Goal: Obtain resource: Obtain resource

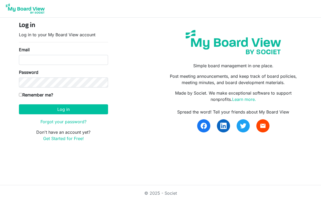
click at [24, 59] on input "Email" at bounding box center [63, 60] width 89 height 10
type input "[EMAIL_ADDRESS][DOMAIN_NAME]"
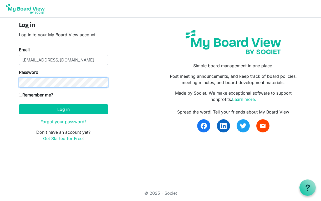
click at [19, 104] on button "Log in" at bounding box center [63, 109] width 89 height 10
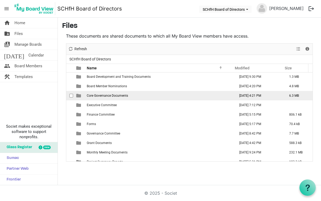
scroll to position [15, 0]
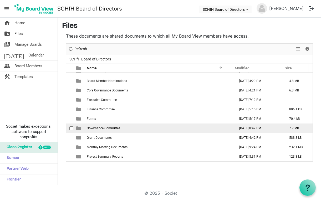
click at [109, 130] on td "Governance Committee" at bounding box center [159, 127] width 148 height 9
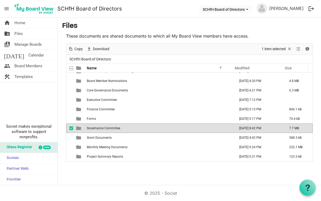
click at [109, 130] on td "Governance Committee" at bounding box center [159, 127] width 148 height 9
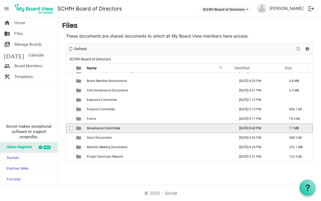
click at [109, 130] on td "Governance Committee" at bounding box center [159, 127] width 148 height 9
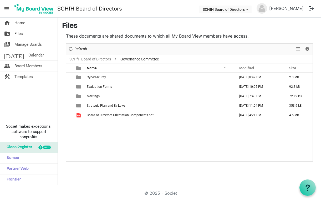
scroll to position [0, 0]
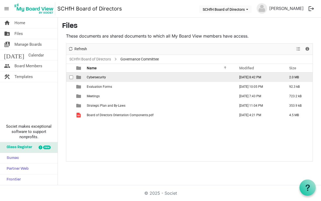
click at [97, 78] on span "Cybersecurity" at bounding box center [96, 77] width 19 height 4
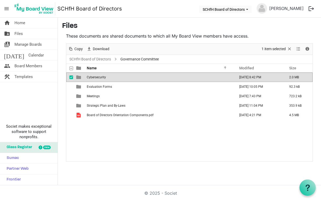
click at [97, 78] on span "Cybersecurity" at bounding box center [96, 77] width 19 height 4
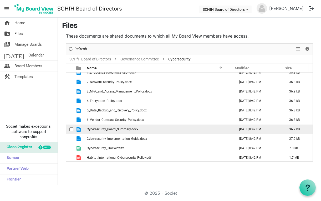
scroll to position [6, 0]
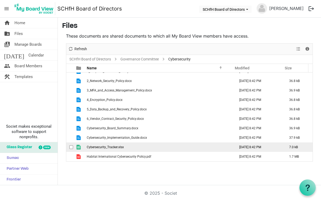
click at [122, 148] on span "Cybersecurity_Tracker.xlsx" at bounding box center [105, 147] width 37 height 4
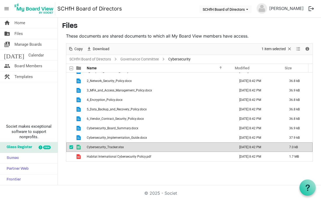
click at [122, 148] on span "Cybersecurity_Tracker.xlsx" at bounding box center [105, 147] width 37 height 4
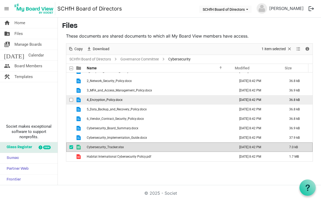
scroll to position [0, 0]
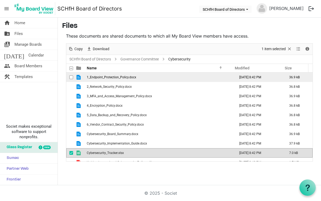
click at [119, 79] on td "1_Endpoint_Protection_Policy.docx" at bounding box center [159, 77] width 148 height 9
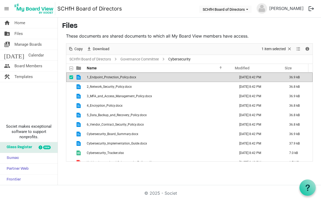
click at [119, 79] on td "1_Endpoint_Protection_Policy.docx" at bounding box center [159, 77] width 148 height 9
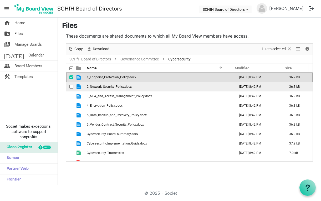
click at [128, 88] on span "2_Network_Security_Policy.docx" at bounding box center [109, 87] width 45 height 4
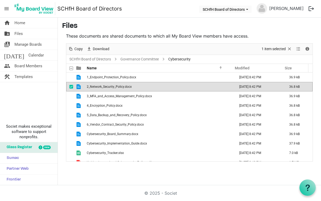
click at [128, 88] on span "2_Network_Security_Policy.docx" at bounding box center [109, 87] width 45 height 4
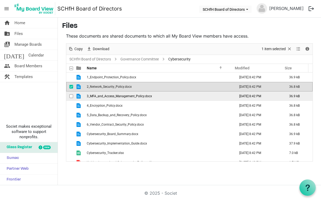
click at [139, 100] on td "3_MFA_and_Access_Management_Policy.docx" at bounding box center [159, 95] width 148 height 9
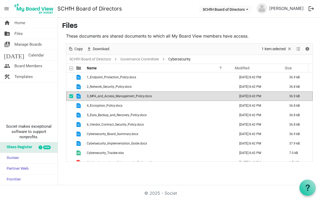
click at [139, 100] on td "3_MFA_and_Access_Management_Policy.docx" at bounding box center [159, 95] width 148 height 9
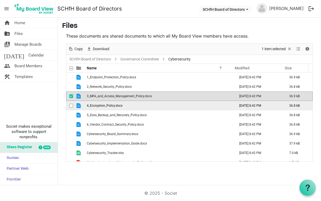
click at [129, 102] on td "4_Encryption_Policy.docx" at bounding box center [159, 105] width 148 height 9
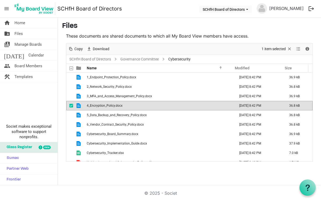
click at [129, 102] on td "4_Encryption_Policy.docx" at bounding box center [159, 105] width 148 height 9
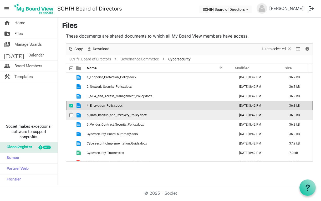
scroll to position [6, 0]
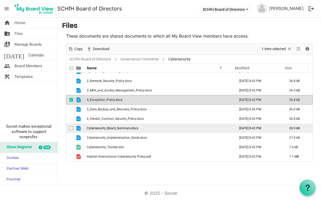
click at [123, 128] on span "Cybersecurity_Board_Summary.docx" at bounding box center [112, 128] width 51 height 4
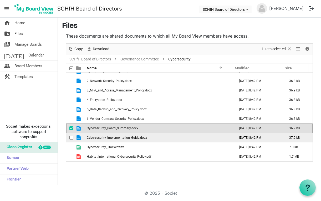
click at [125, 137] on span "Cybersecurity_Implementation_Guide.docx" at bounding box center [117, 138] width 60 height 4
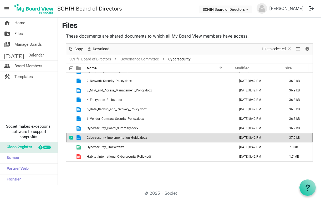
click at [125, 137] on span "Cybersecurity_Implementation_Guide.docx" at bounding box center [117, 138] width 60 height 4
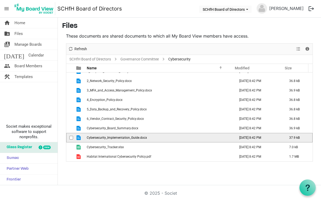
click at [125, 137] on span "Cybersecurity_Implementation_Guide.docx" at bounding box center [117, 138] width 60 height 4
